Goal: Go to known website: Access a specific website the user already knows

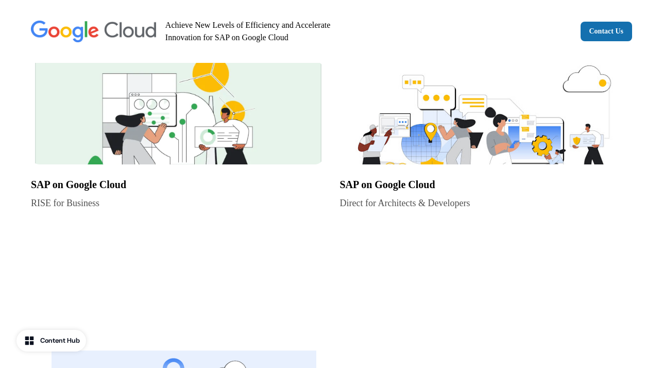
scroll to position [637, 0]
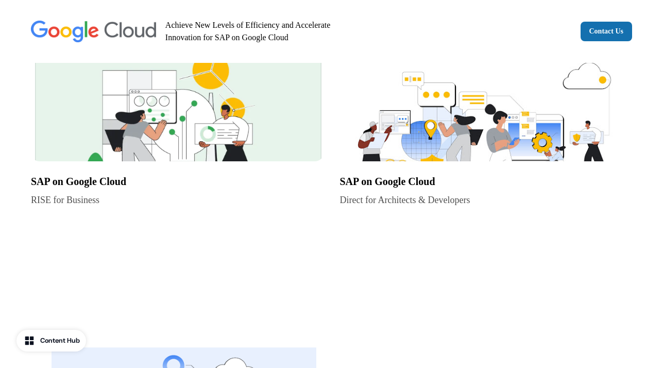
click at [214, 116] on img at bounding box center [177, 109] width 293 height 103
click at [418, 123] on img at bounding box center [486, 109] width 293 height 103
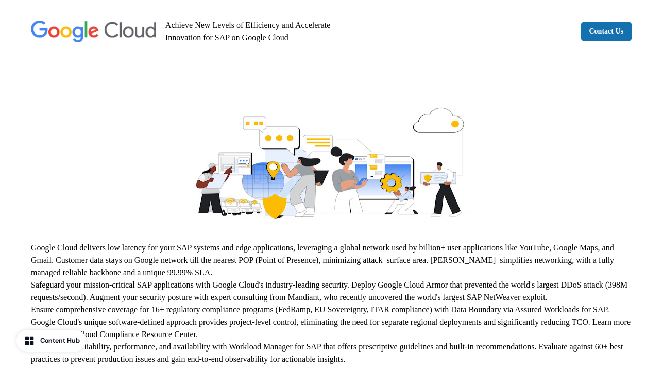
scroll to position [667, 0]
